Goal: Task Accomplishment & Management: Manage account settings

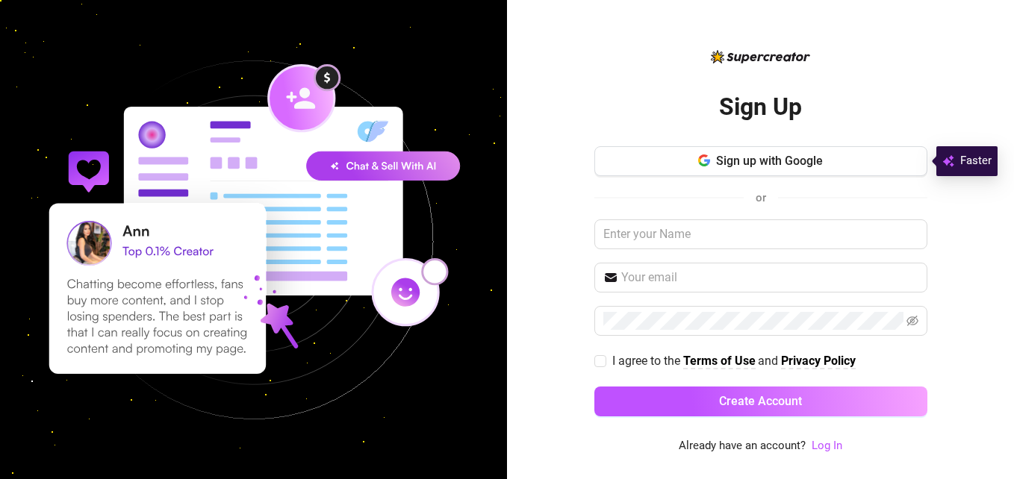
click at [544, 220] on div "Sign Up Sign up with Google or I agree to the Terms of Use and Privacy Policy C…" at bounding box center [760, 239] width 507 height 479
click at [648, 246] on input "text" at bounding box center [760, 234] width 333 height 30
click at [722, 273] on input "text" at bounding box center [769, 278] width 297 height 18
click at [522, 390] on div "Sign Up Sign up with Google or I agree to the Terms of Use and Privacy Policy C…" at bounding box center [760, 239] width 507 height 479
click at [823, 447] on link "Log In" at bounding box center [826, 445] width 31 height 13
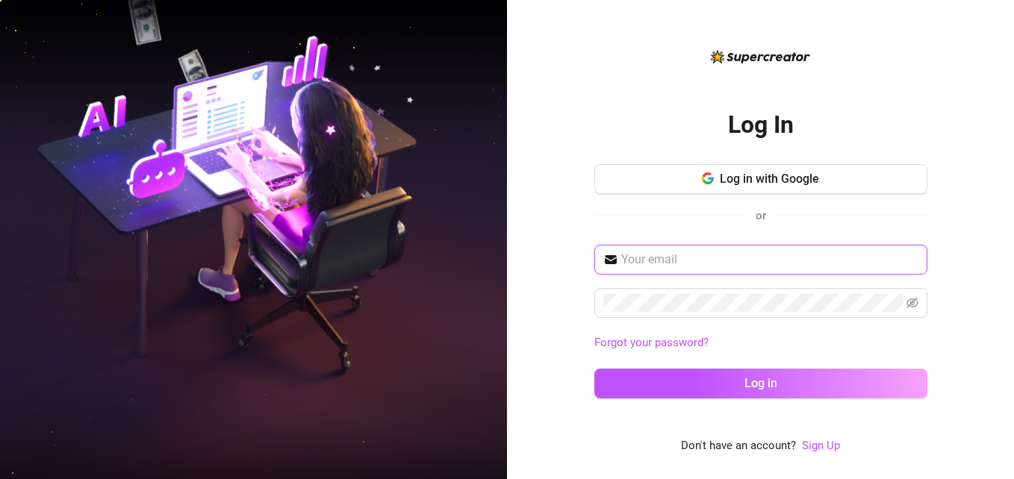
click at [692, 261] on input "text" at bounding box center [769, 260] width 297 height 18
paste input "[EMAIL_ADDRESS][DOMAIN_NAME]"
type input "[EMAIL_ADDRESS][DOMAIN_NAME]"
click at [558, 323] on div "Log In Log in with Google or [EMAIL_ADDRESS][DOMAIN_NAME] Forgot your password?…" at bounding box center [760, 239] width 507 height 479
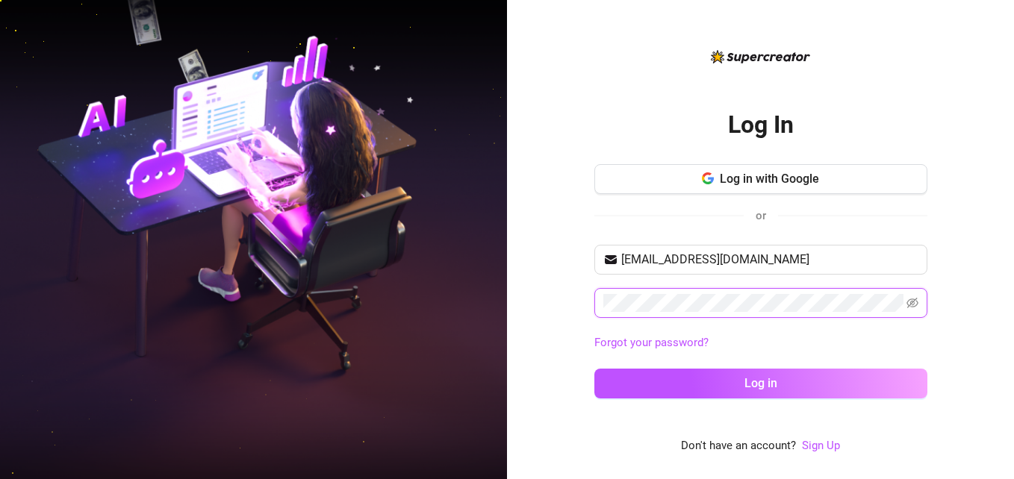
click at [594, 369] on button "Log in" at bounding box center [760, 384] width 333 height 30
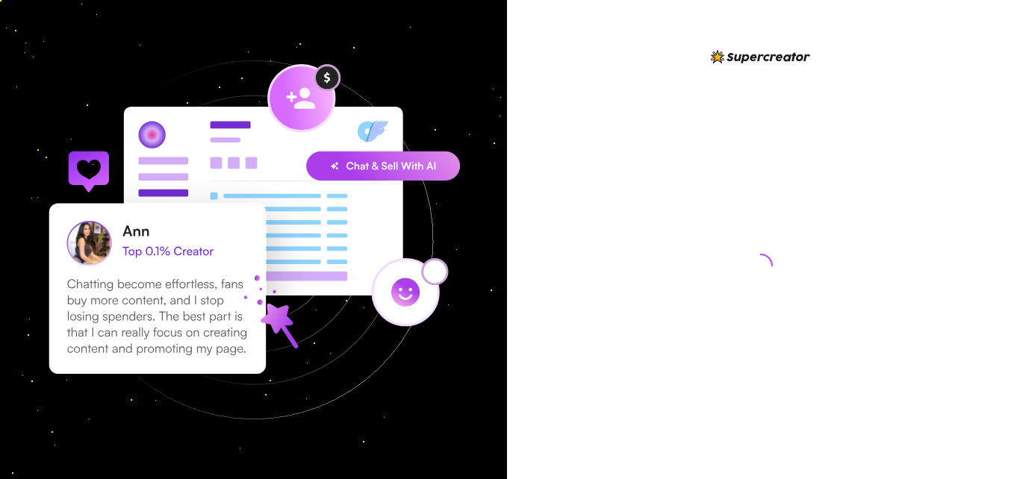
click at [982, 240] on div at bounding box center [760, 239] width 507 height 479
